Goal: Check status: Check status

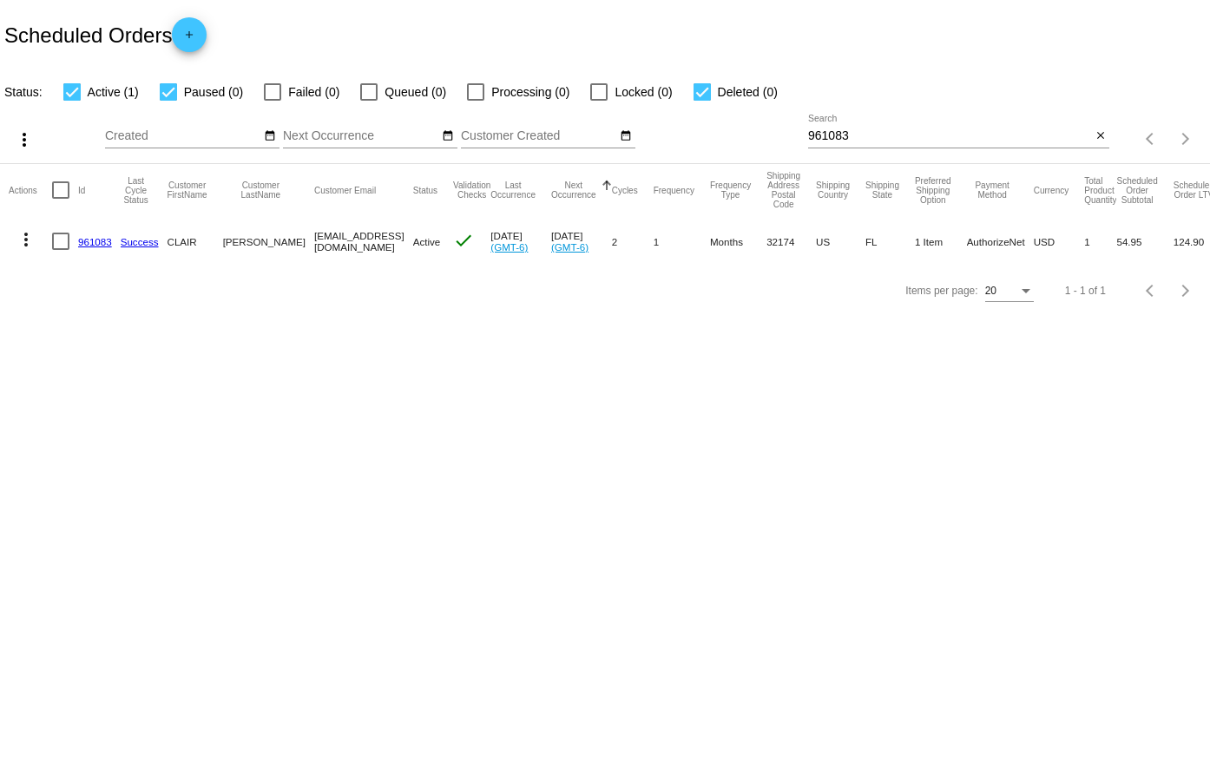
click at [903, 134] on input "961083" at bounding box center [949, 136] width 283 height 14
paste input "830346"
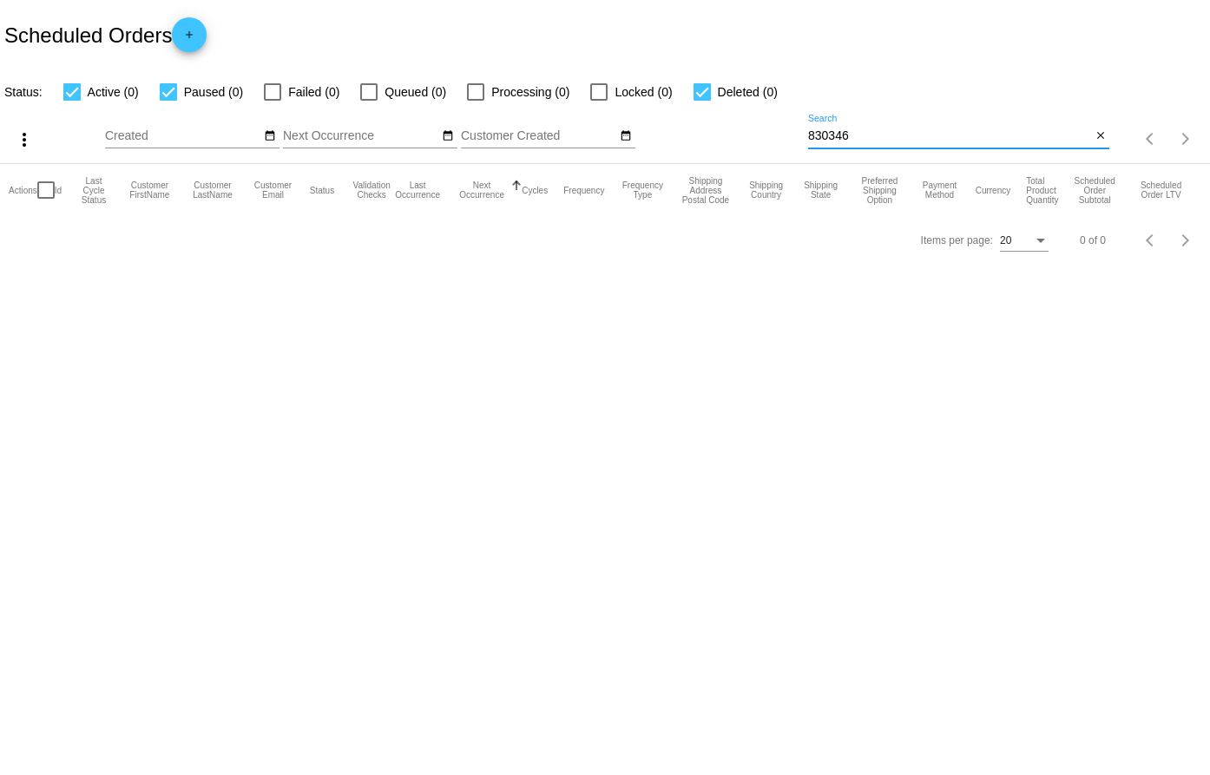
click at [870, 137] on input "830346" at bounding box center [949, 136] width 283 height 14
paste input "ROBERT SOLI"
type input "ROBERT SOLI"
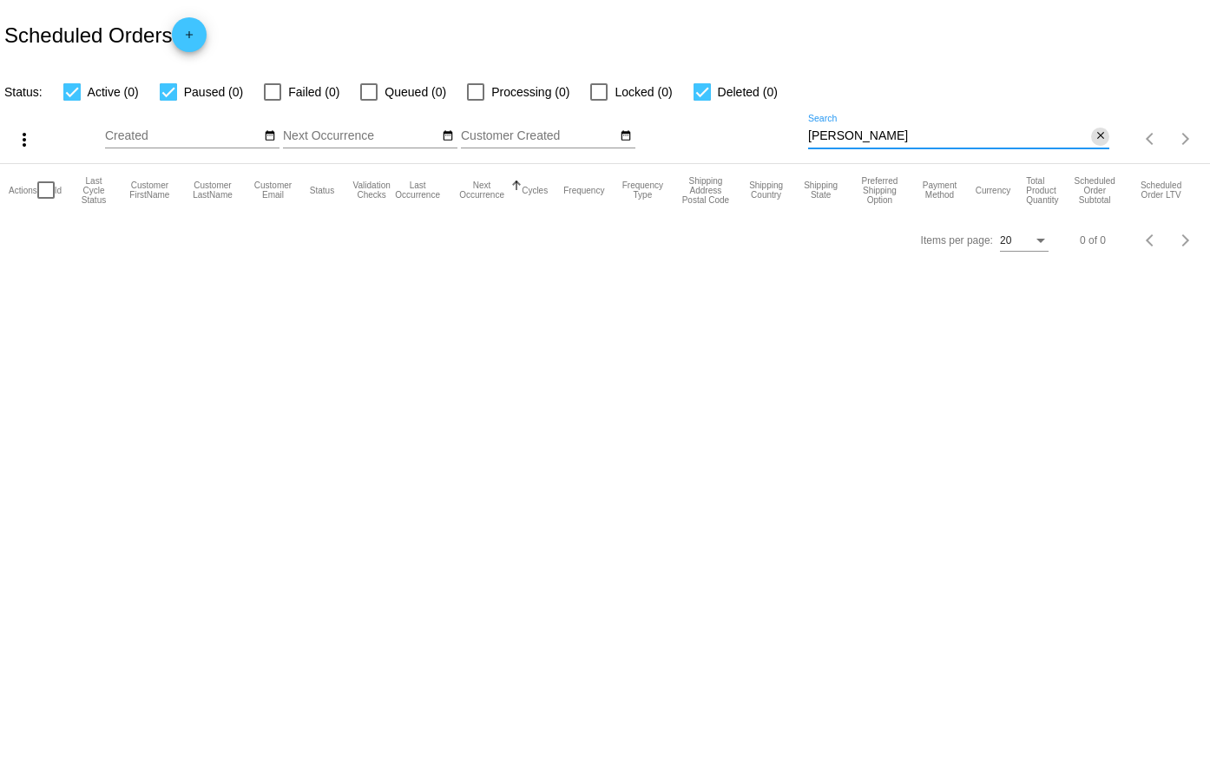
click at [1102, 143] on mat-icon "close" at bounding box center [1100, 136] width 12 height 14
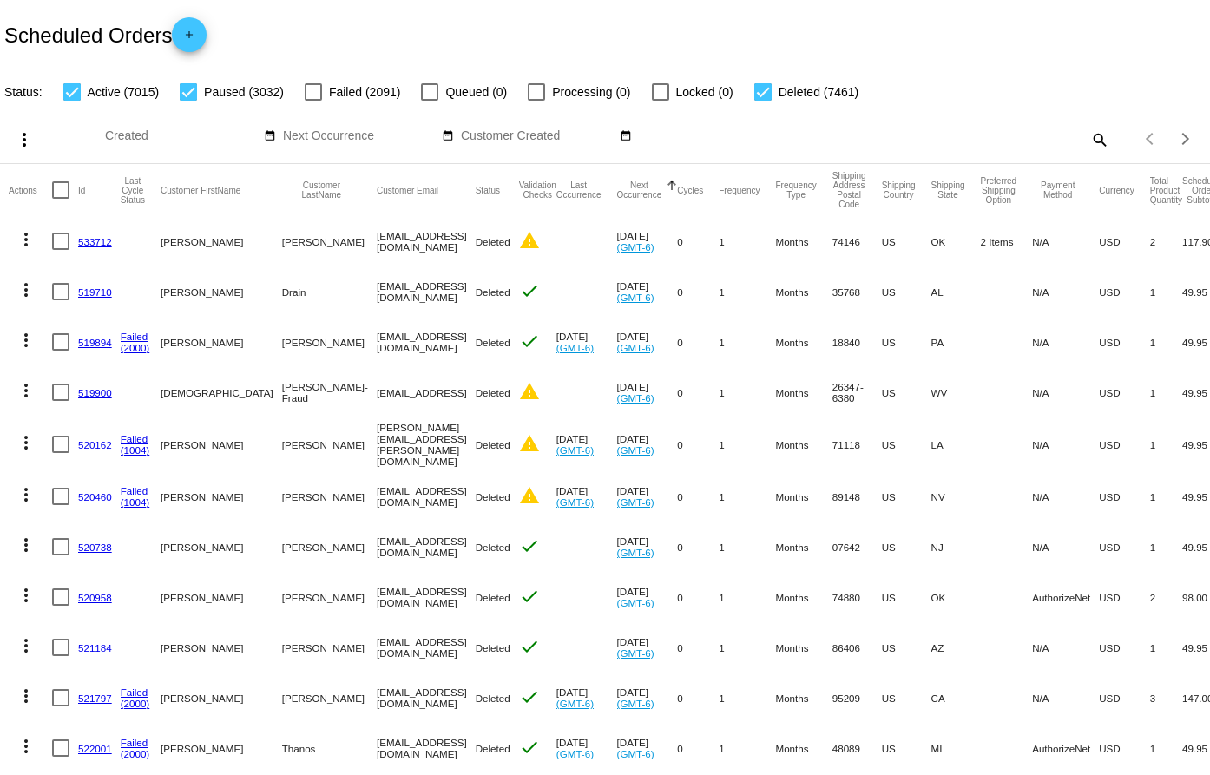
click at [1109, 141] on div "Items per page: 20 1 - 20 of 17508" at bounding box center [1159, 139] width 101 height 49
click at [1088, 139] on mat-icon "search" at bounding box center [1098, 139] width 21 height 27
click at [968, 138] on input "Search" at bounding box center [958, 136] width 301 height 14
paste input "931962"
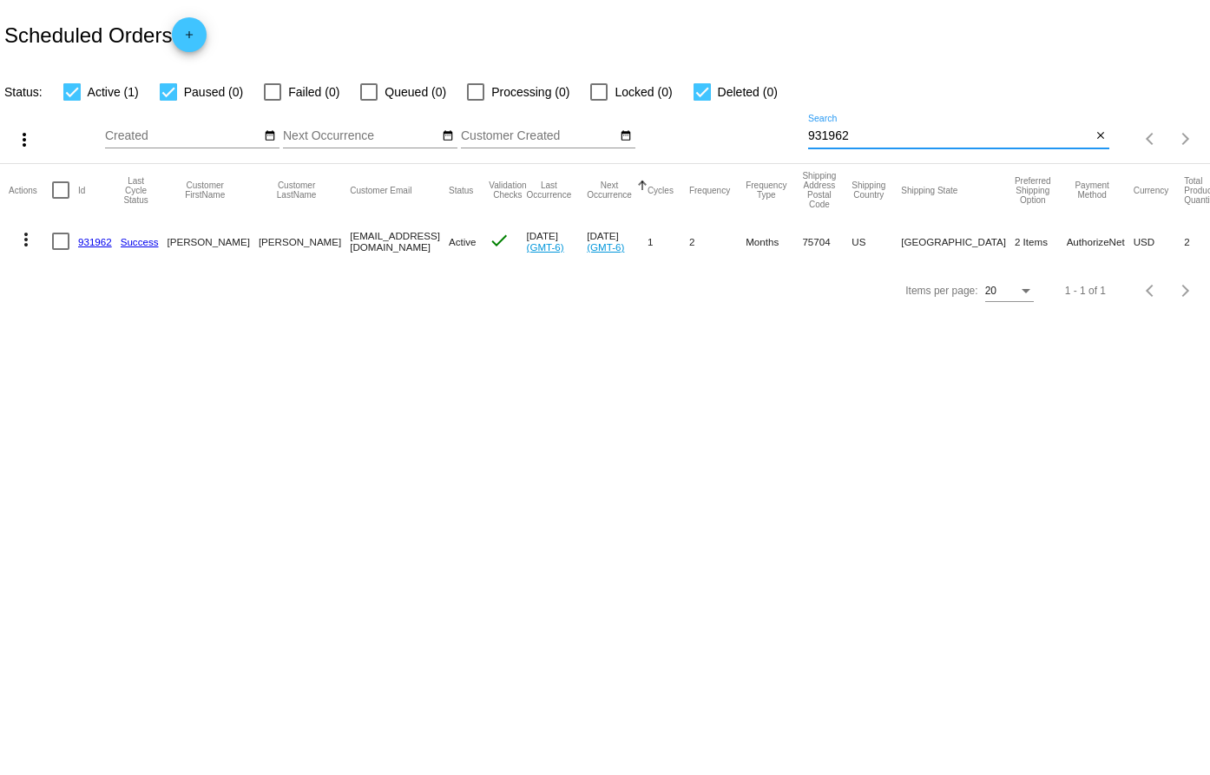
type input "931962"
click at [89, 242] on link "931962" at bounding box center [95, 241] width 34 height 11
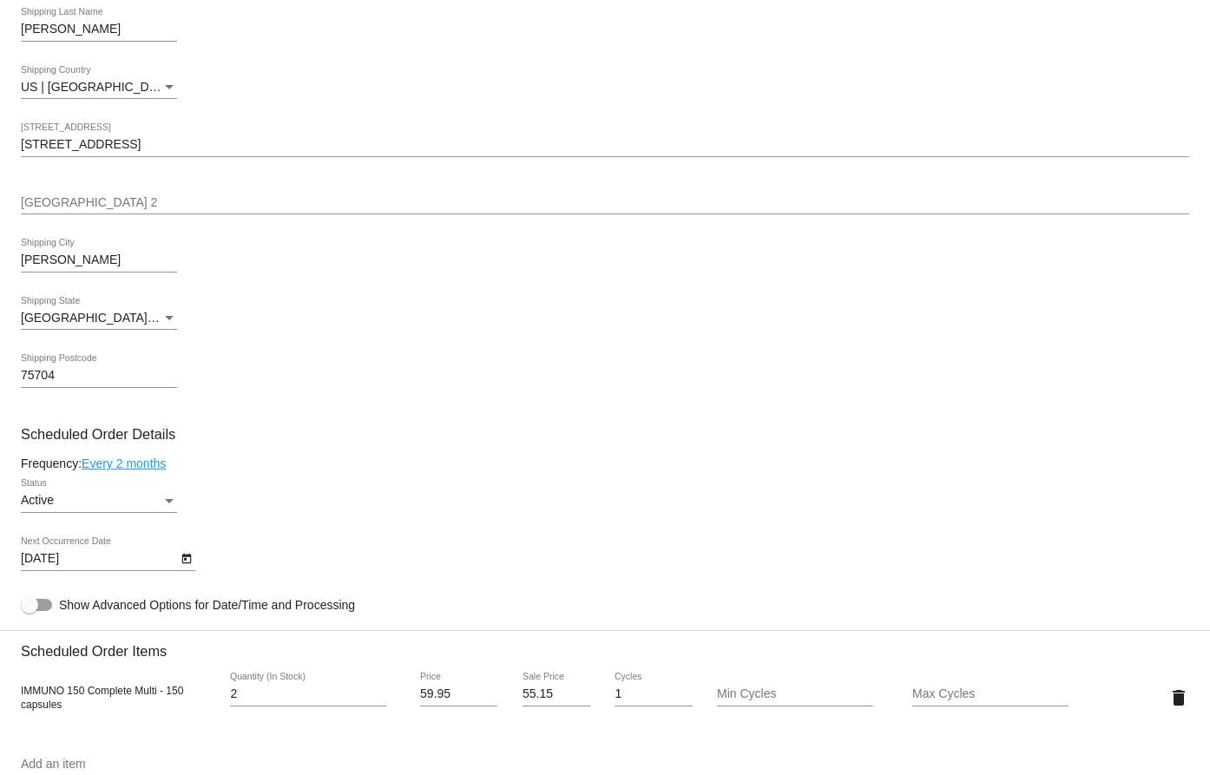
scroll to position [607, 0]
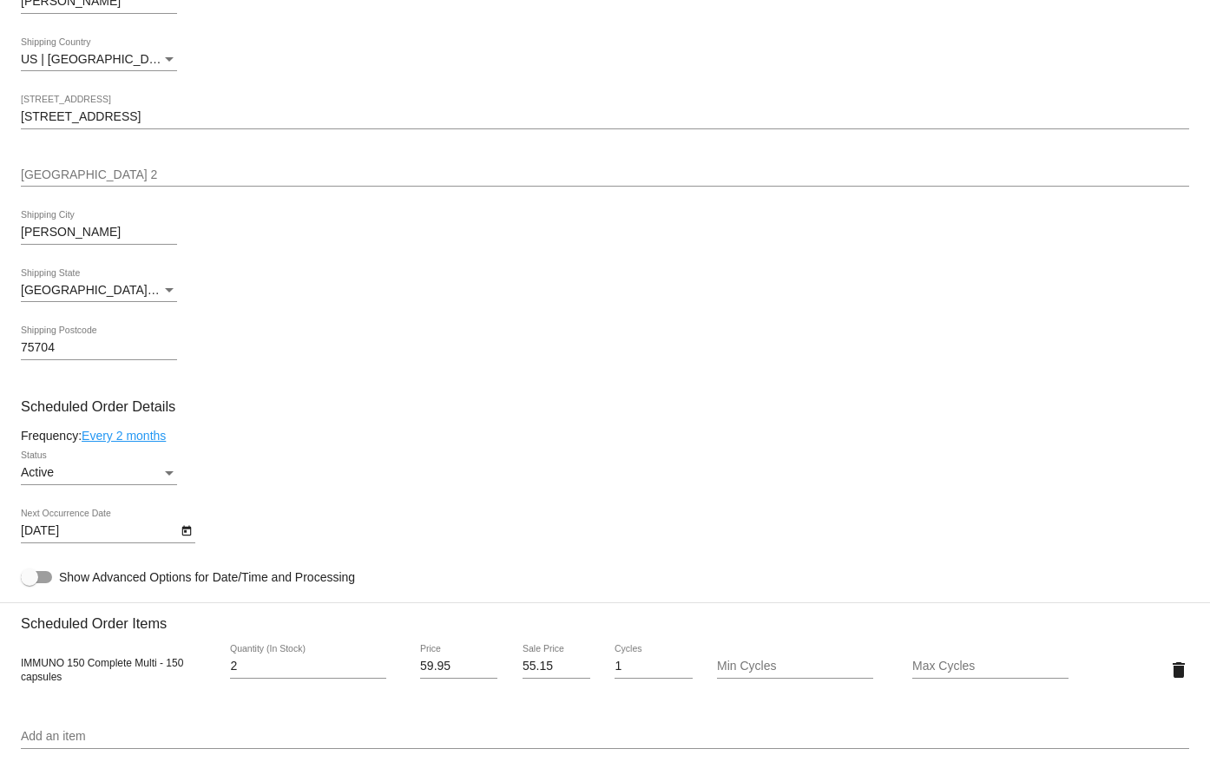
click at [176, 535] on body "arrow_back Scheduled Order #931962 Active more_vert Last Processing Cycle ID: 9…" at bounding box center [605, 387] width 1210 height 775
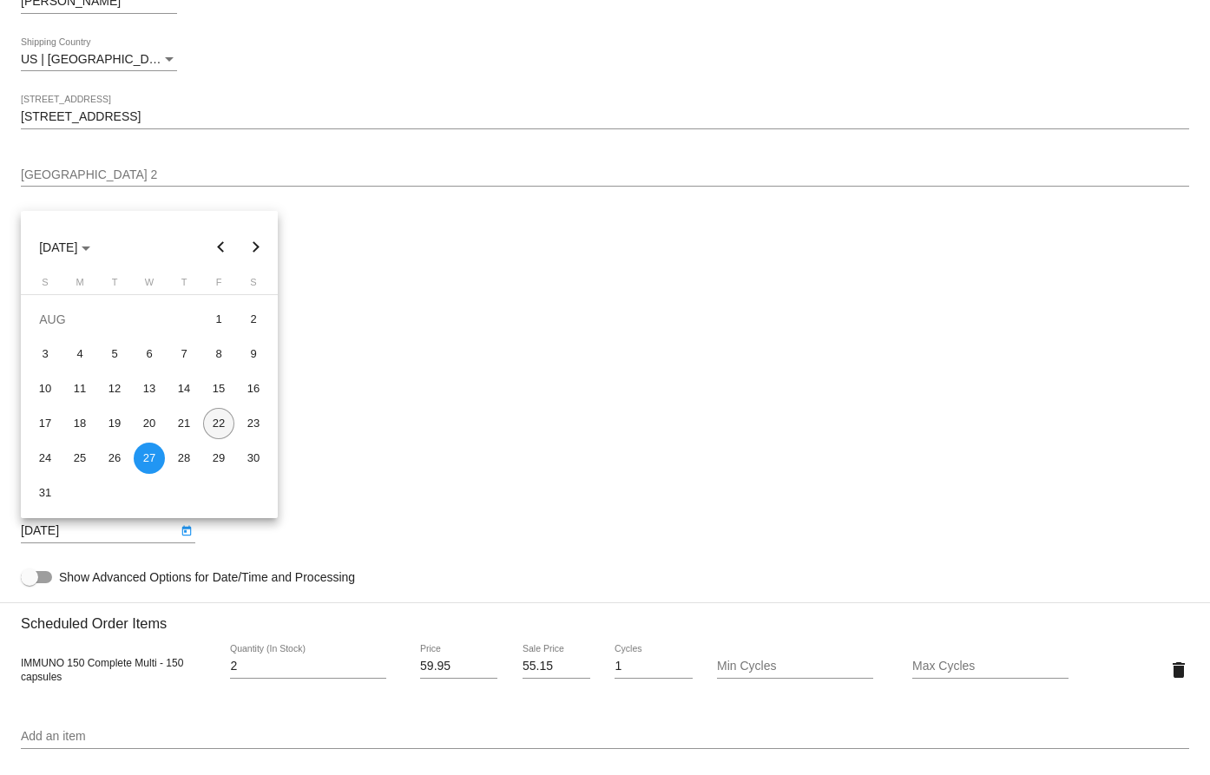
click at [207, 423] on div "22" at bounding box center [218, 423] width 31 height 31
type input "[DATE]"
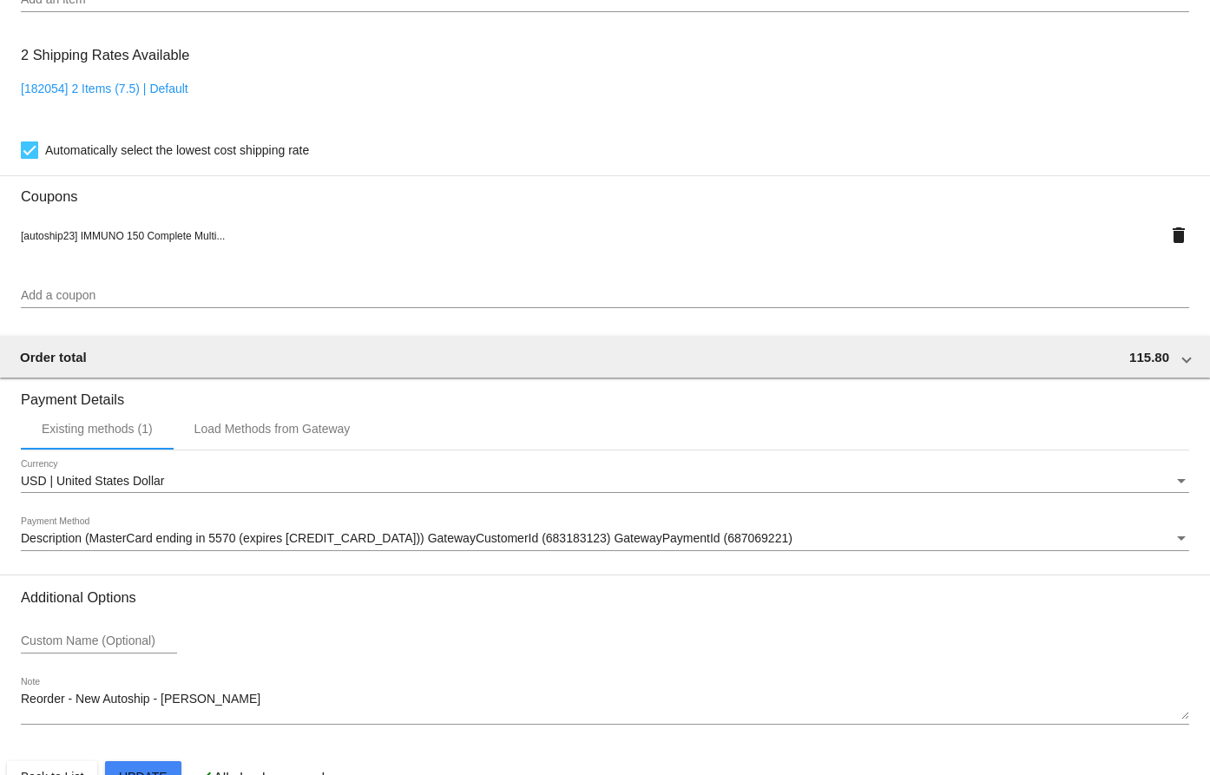
scroll to position [1389, 0]
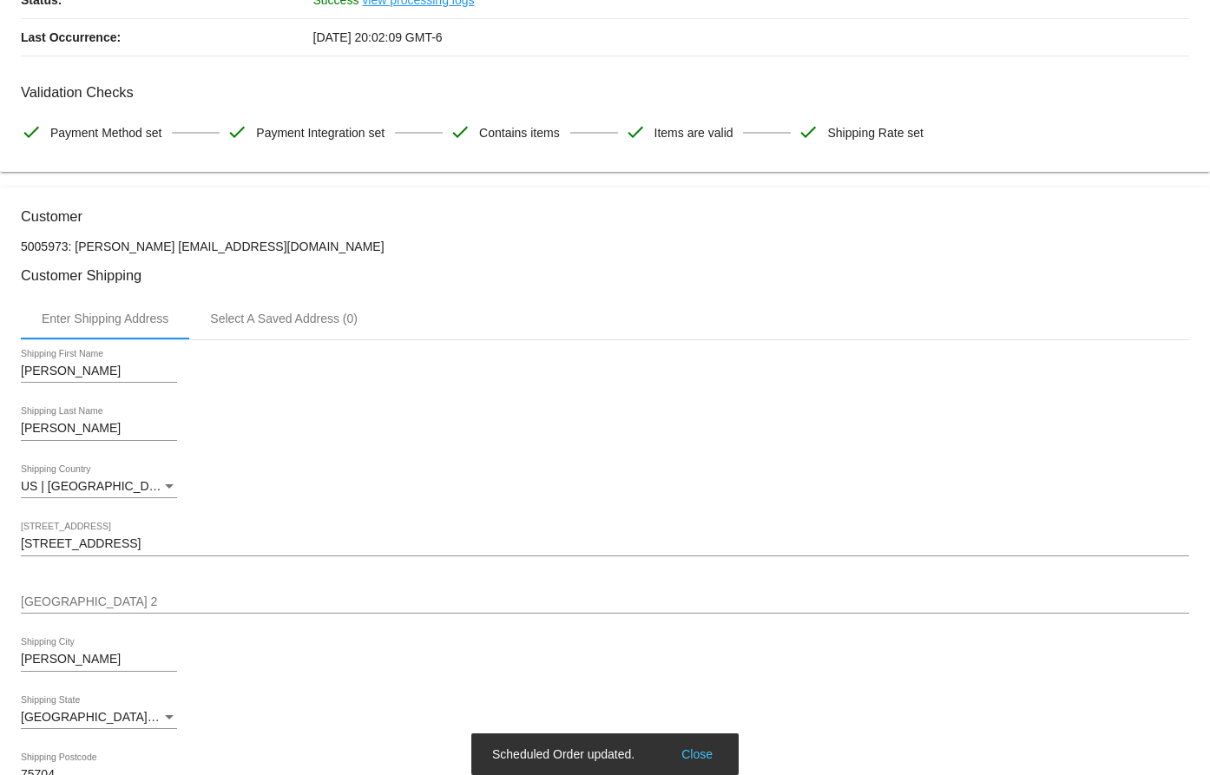
scroll to position [0, 0]
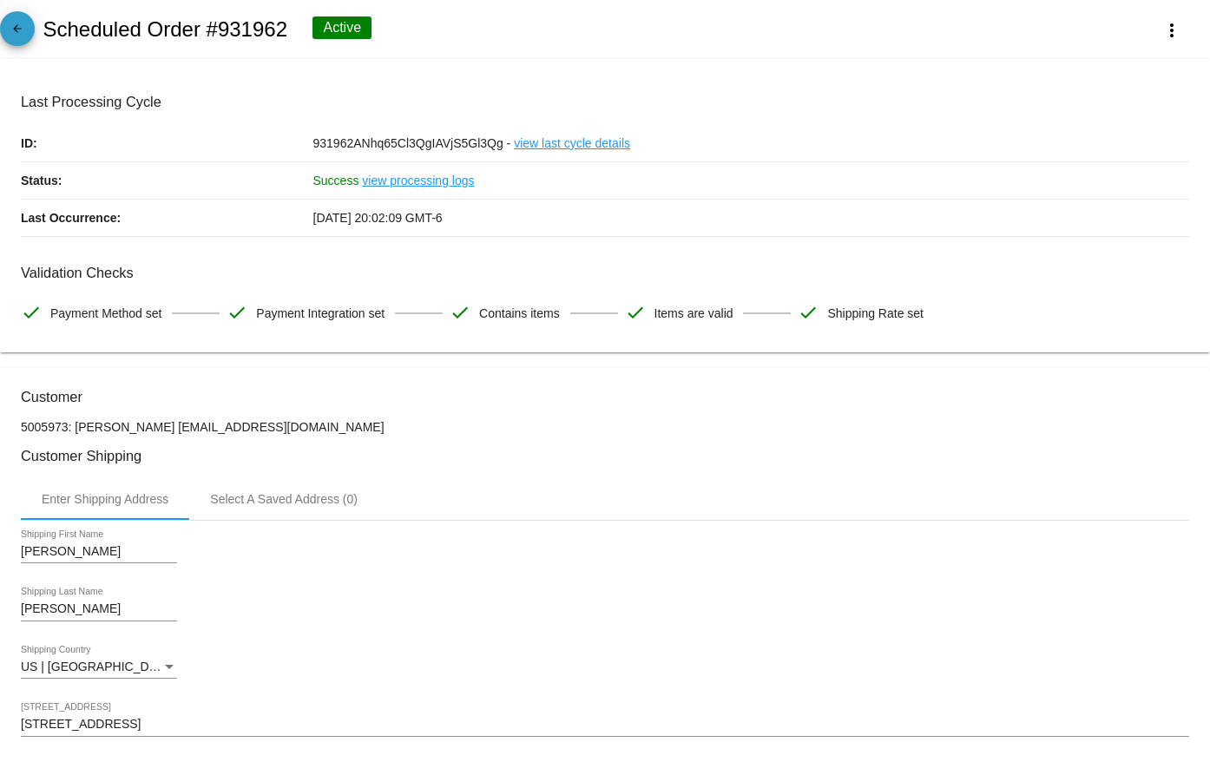
click at [22, 28] on mat-icon "arrow_back" at bounding box center [17, 33] width 21 height 21
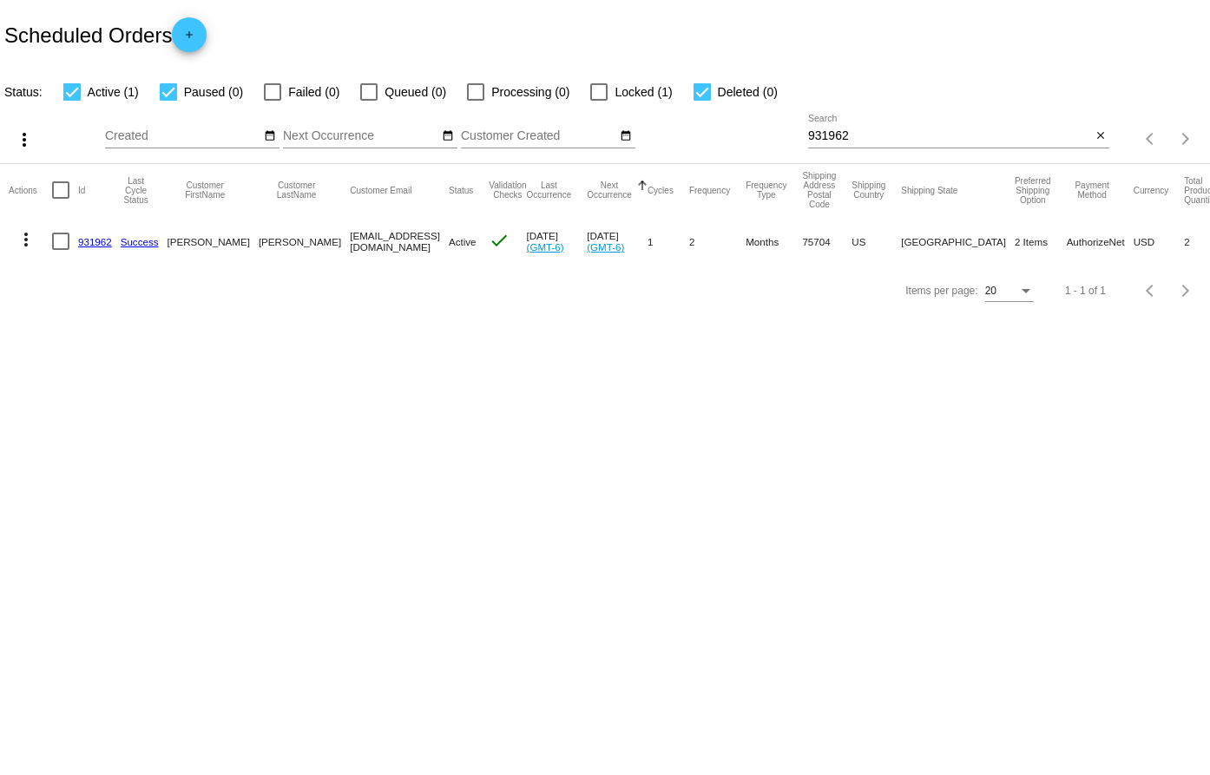
click at [99, 242] on link "931962" at bounding box center [95, 241] width 34 height 11
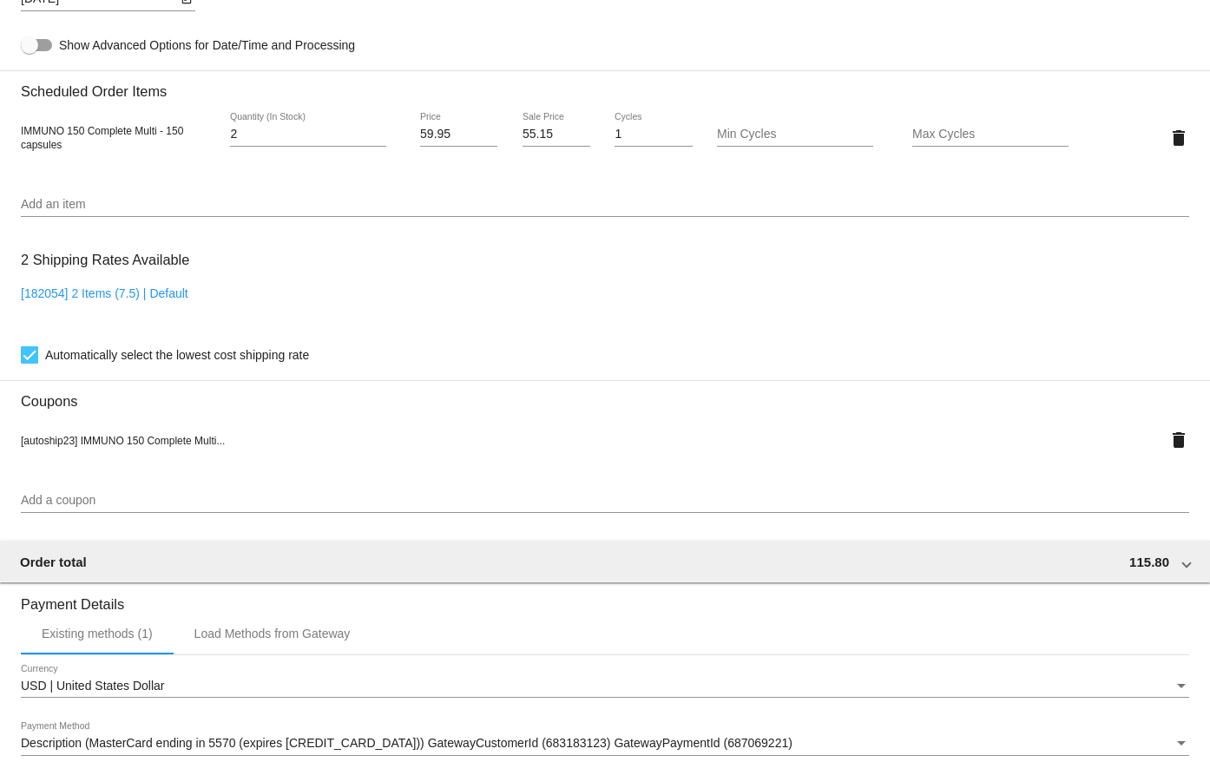
scroll to position [1389, 0]
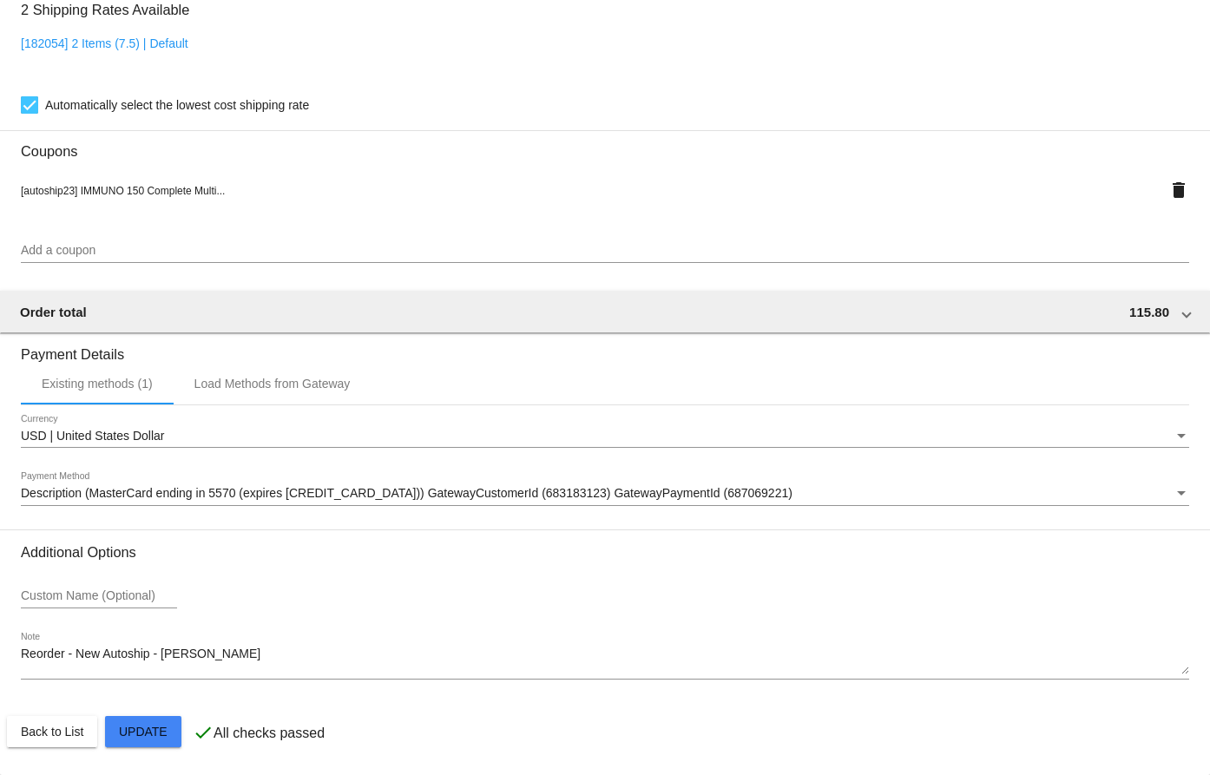
scroll to position [782, 0]
